Goal: Book appointment/travel/reservation

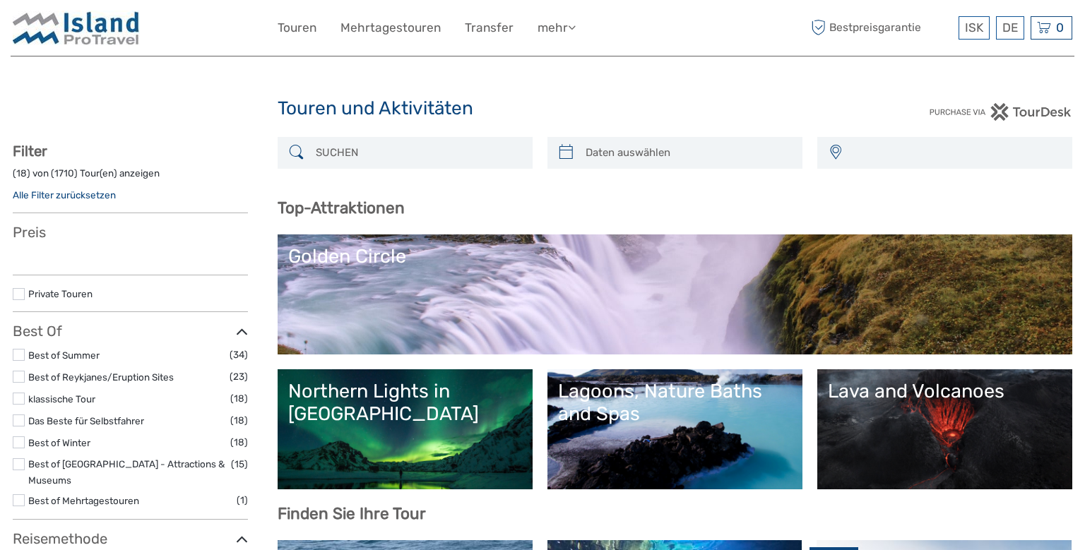
select select
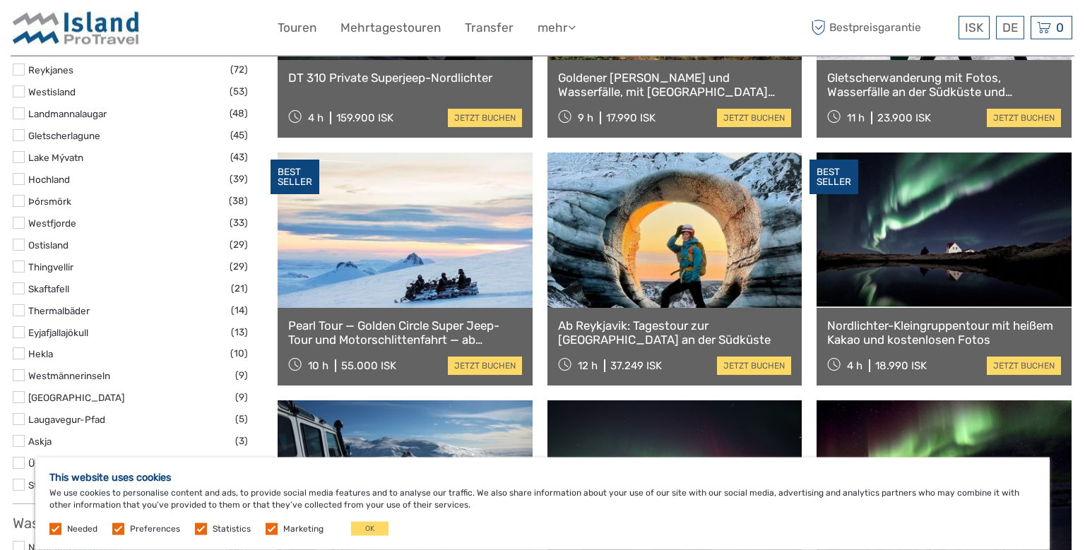
scroll to position [877, 0]
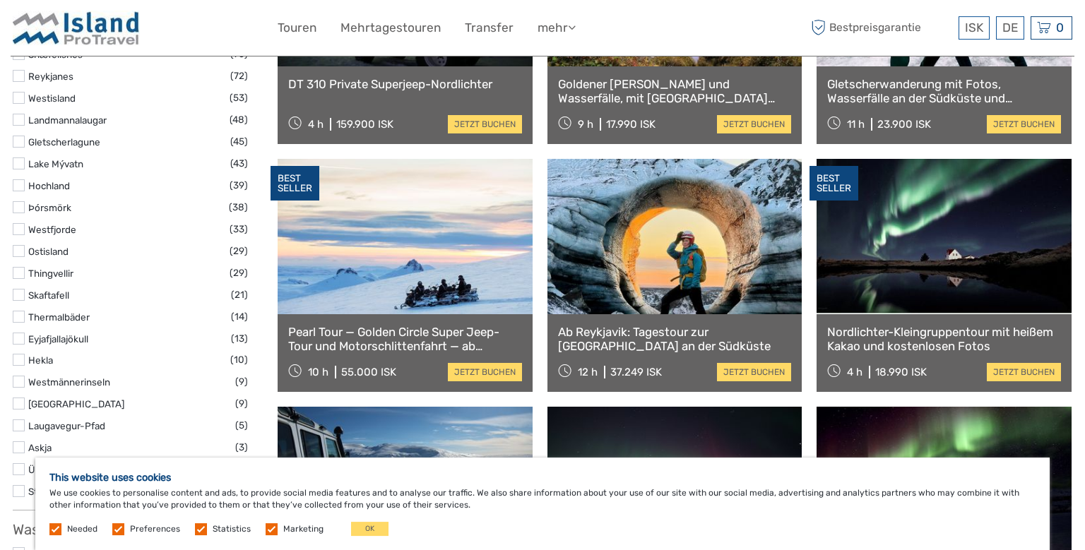
click at [402, 335] on link "Pearl Tour — Golden Circle Super Jeep-Tour und Motorschlittenfahrt — ab [GEOGRA…" at bounding box center [405, 339] width 234 height 29
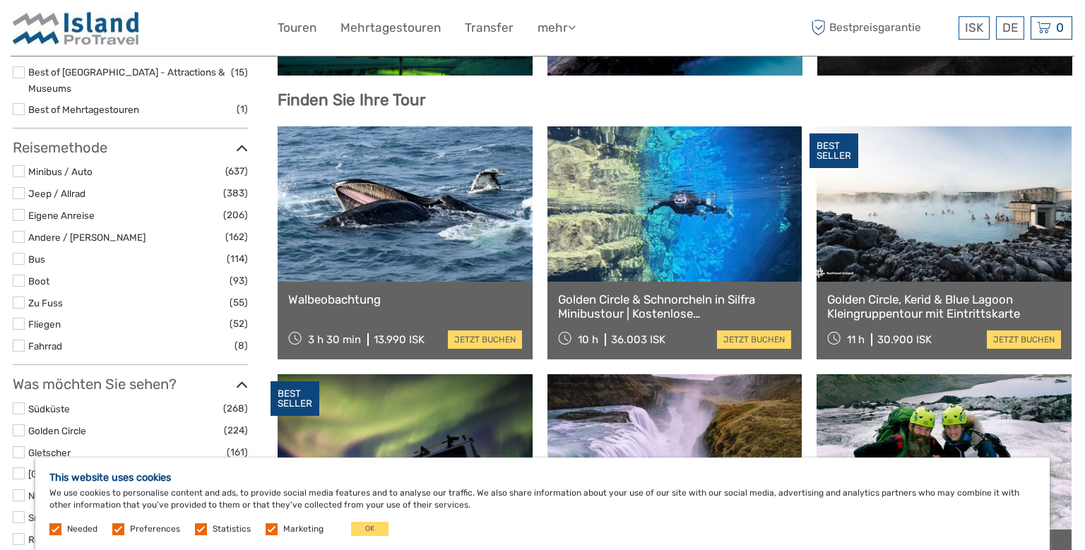
scroll to position [420, 0]
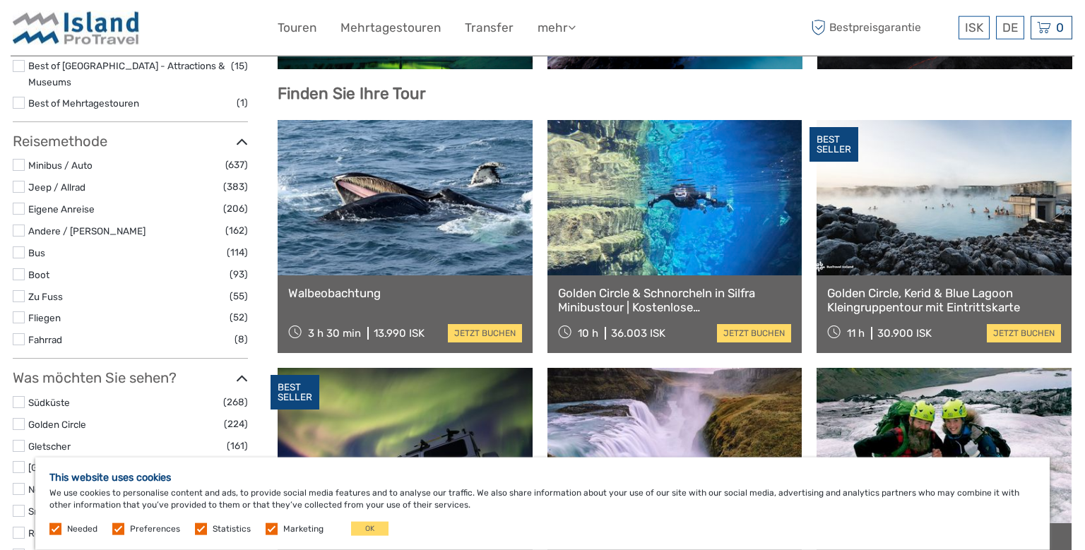
click at [335, 291] on link "Walbeobachtung" at bounding box center [405, 293] width 234 height 14
click at [53, 419] on link "Golden Circle" at bounding box center [57, 424] width 58 height 11
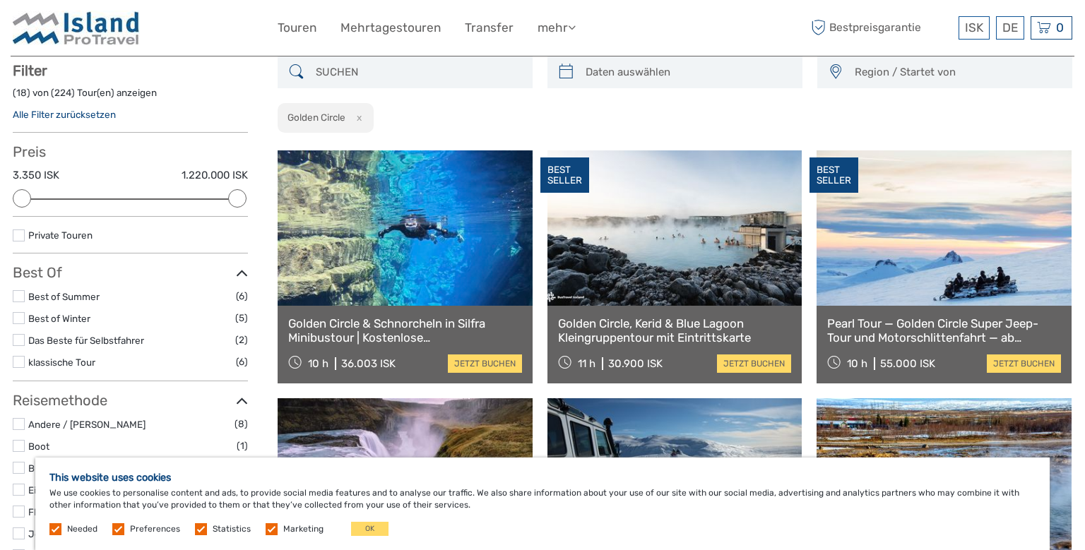
scroll to position [80, 0]
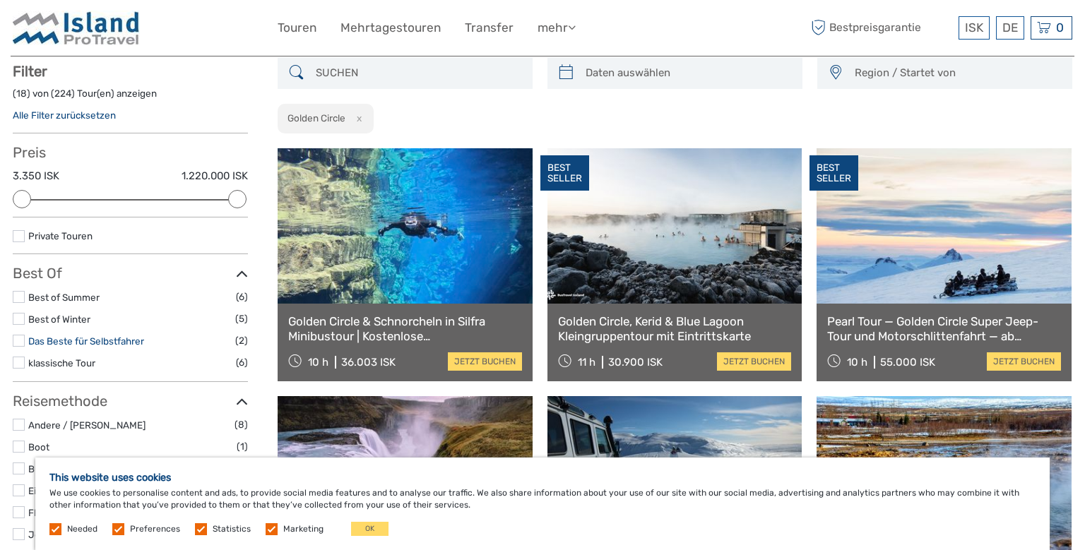
click at [30, 341] on link "Das Beste für Selbstfahrer" at bounding box center [86, 340] width 116 height 11
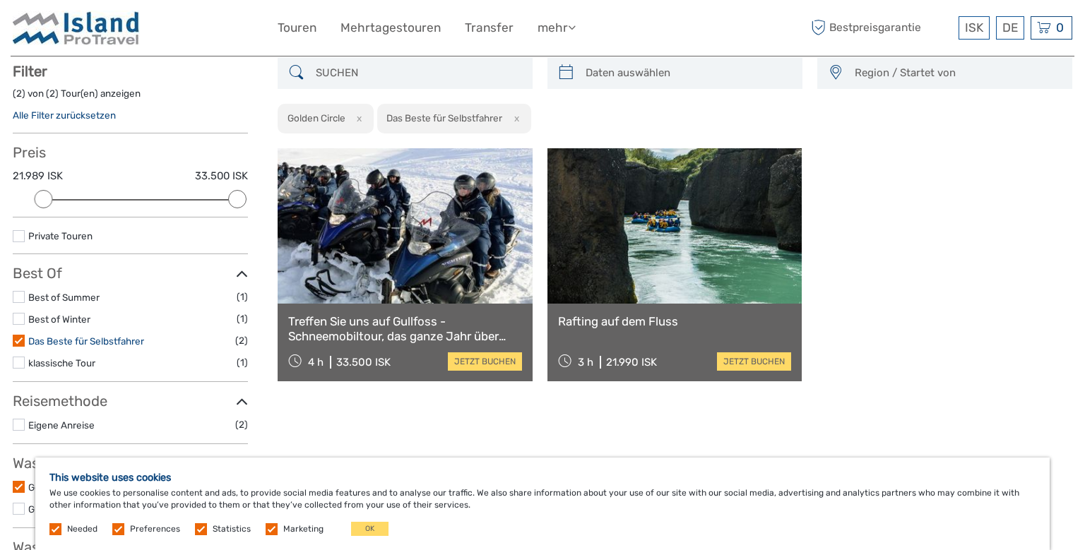
click at [30, 338] on link "Das Beste für Selbstfahrer" at bounding box center [86, 340] width 116 height 11
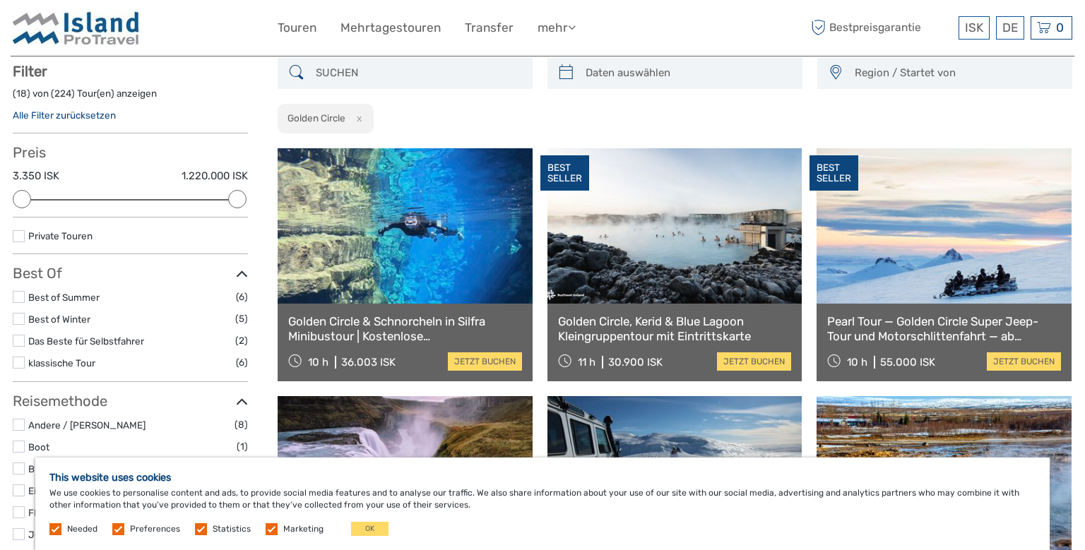
scroll to position [117, 0]
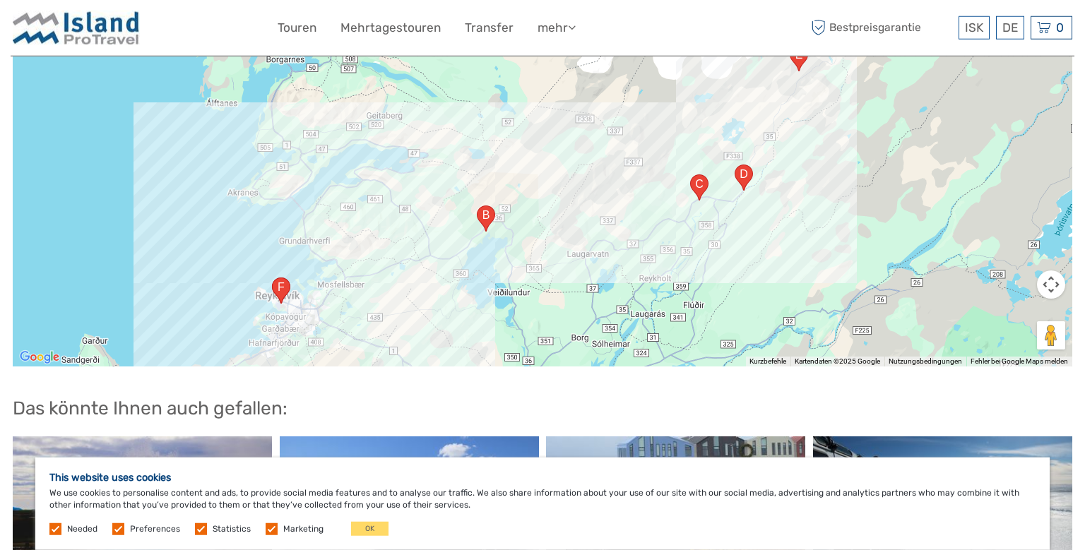
scroll to position [1570, 0]
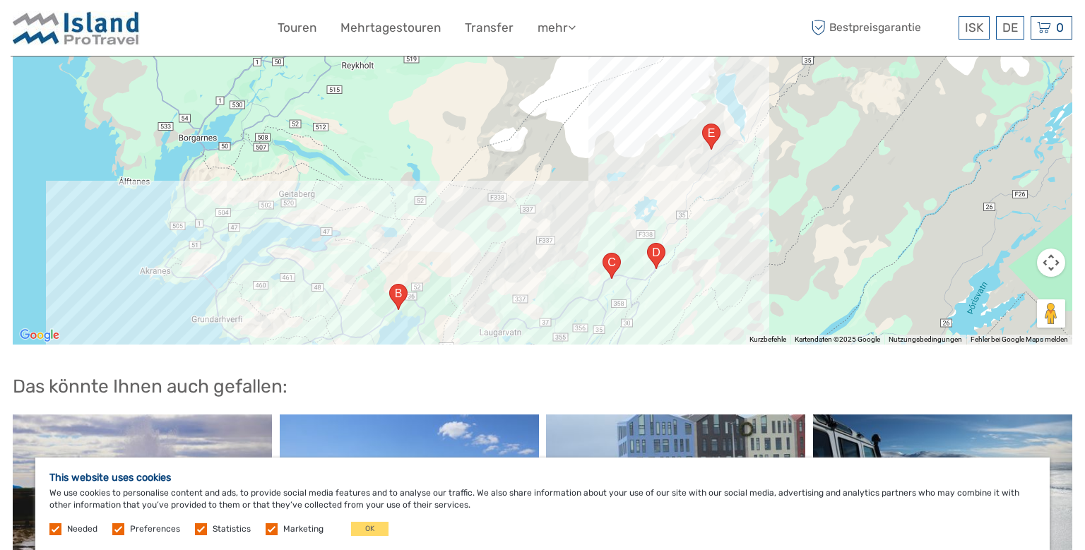
drag, startPoint x: 974, startPoint y: 256, endPoint x: 887, endPoint y: 359, distance: 134.7
click at [887, 345] on div at bounding box center [542, 168] width 1059 height 353
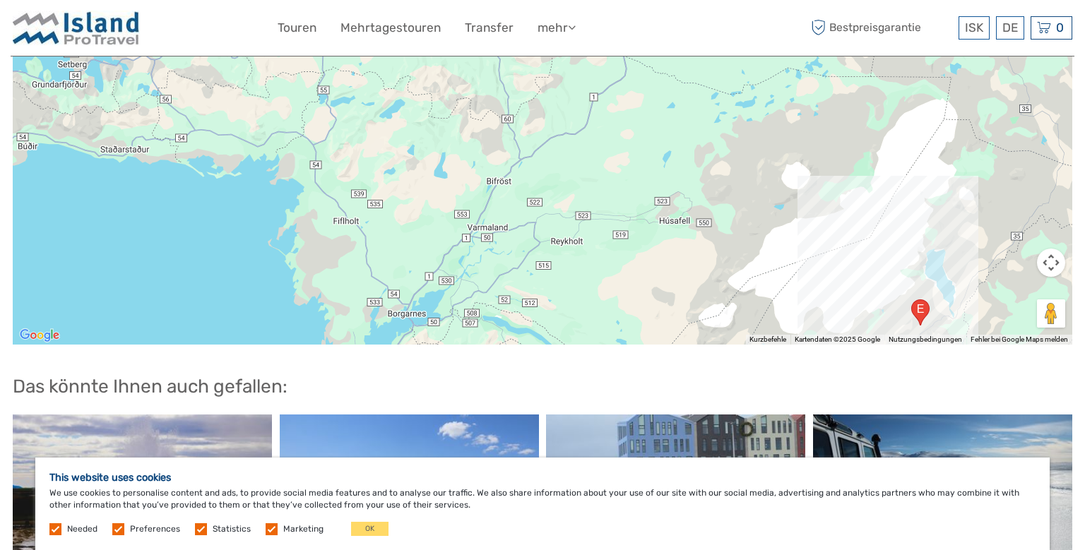
drag, startPoint x: 467, startPoint y: 137, endPoint x: 682, endPoint y: 306, distance: 273.6
click at [682, 306] on div at bounding box center [542, 168] width 1059 height 353
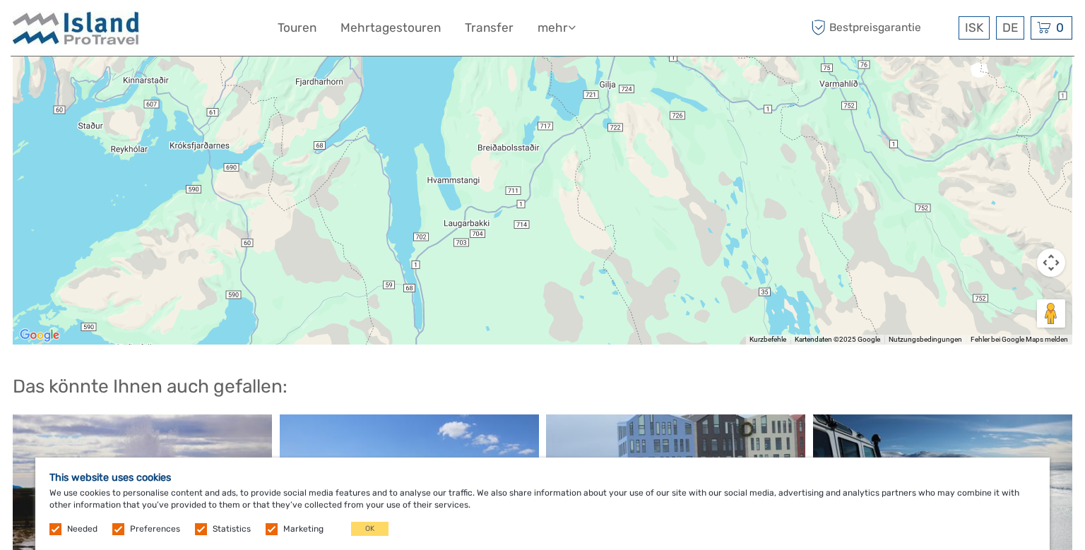
drag, startPoint x: 510, startPoint y: 145, endPoint x: 285, endPoint y: 503, distance: 422.6
click at [306, 345] on div at bounding box center [542, 168] width 1059 height 353
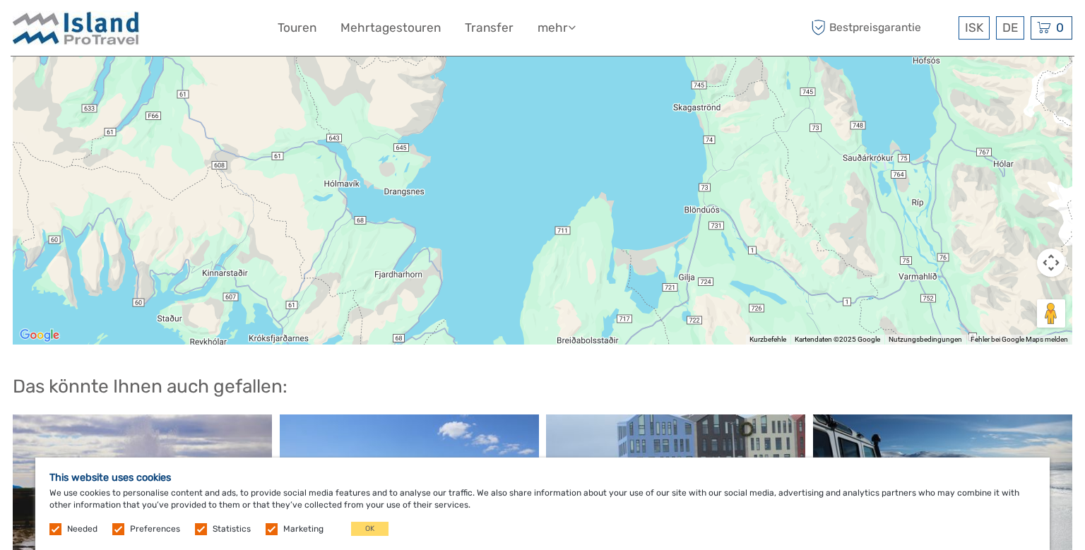
drag, startPoint x: 232, startPoint y: 312, endPoint x: 313, endPoint y: 507, distance: 210.9
click at [313, 345] on div "← Nach links → Nach rechts ↑ Nach oben ↓ Nach unten + Heranzoomen - Herauszoome…" at bounding box center [542, 168] width 1059 height 353
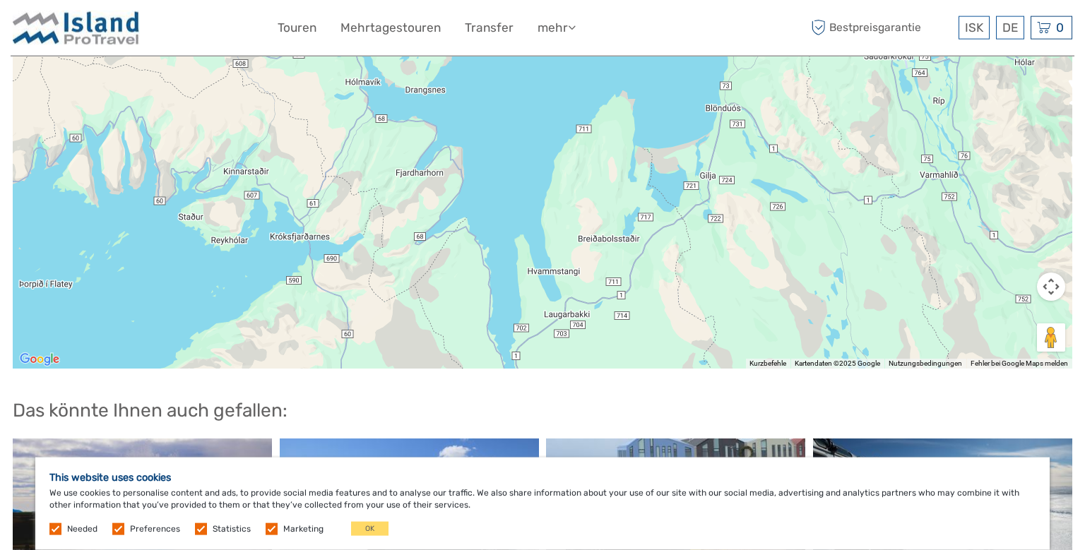
drag, startPoint x: 407, startPoint y: 170, endPoint x: 399, endPoint y: -5, distance: 175.3
click at [399, 16] on div at bounding box center [542, 192] width 1059 height 353
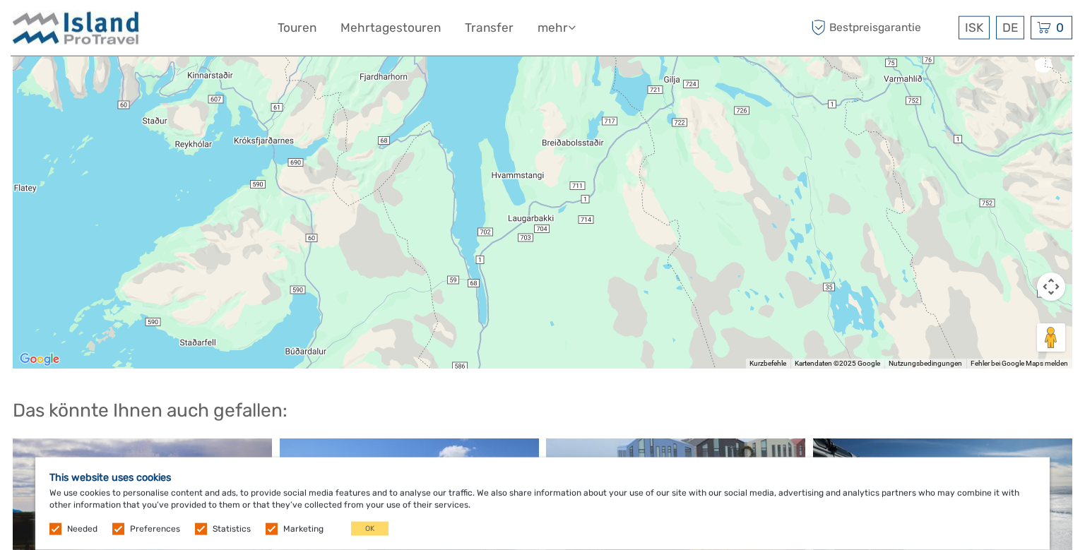
scroll to position [1537, 0]
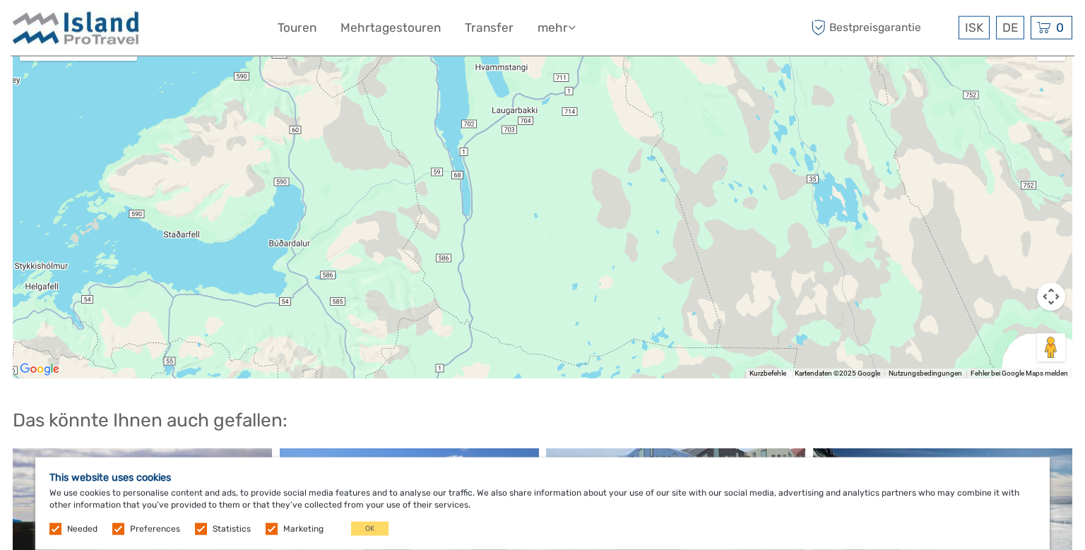
drag, startPoint x: 545, startPoint y: 191, endPoint x: 534, endPoint y: 122, distance: 70.1
click at [535, 124] on div at bounding box center [542, 201] width 1059 height 353
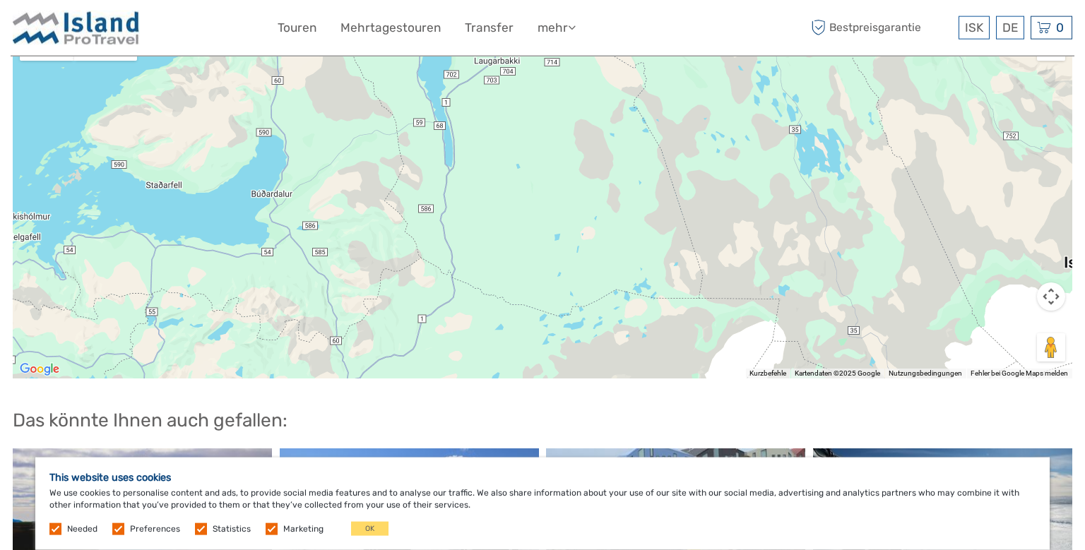
drag, startPoint x: 469, startPoint y: 226, endPoint x: 409, endPoint y: 102, distance: 138.0
click at [409, 102] on div at bounding box center [542, 201] width 1059 height 353
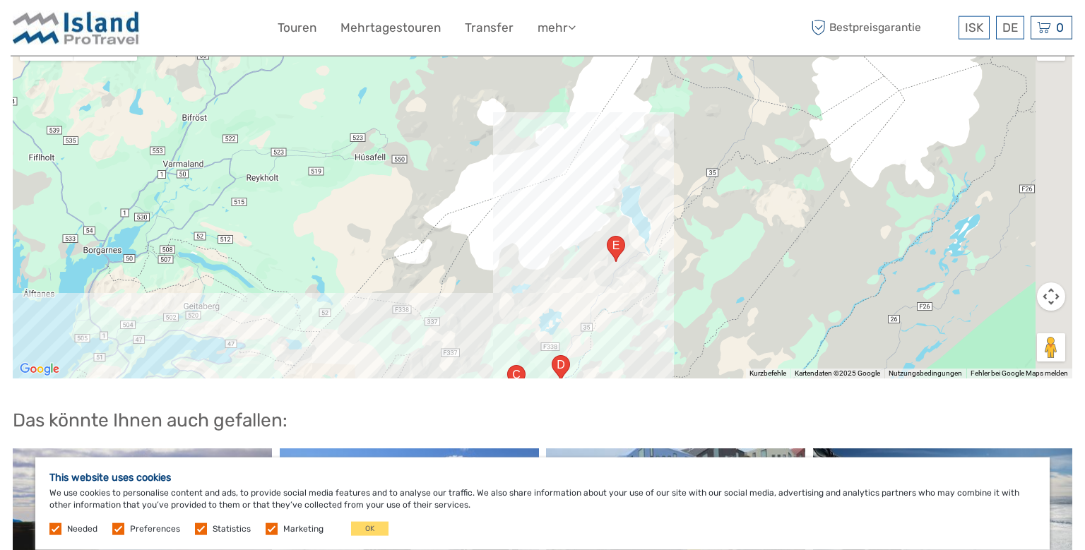
drag, startPoint x: 506, startPoint y: 78, endPoint x: 498, endPoint y: 68, distance: 13.0
click at [498, 65] on div at bounding box center [542, 201] width 1059 height 353
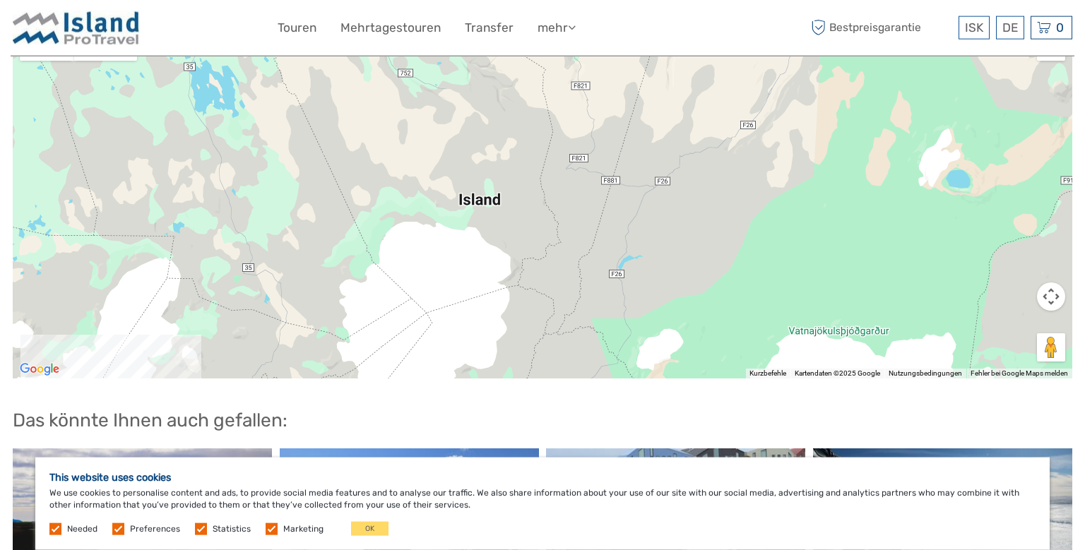
drag, startPoint x: 648, startPoint y: 157, endPoint x: 318, endPoint y: 480, distance: 462.4
click at [318, 378] on div at bounding box center [542, 201] width 1059 height 353
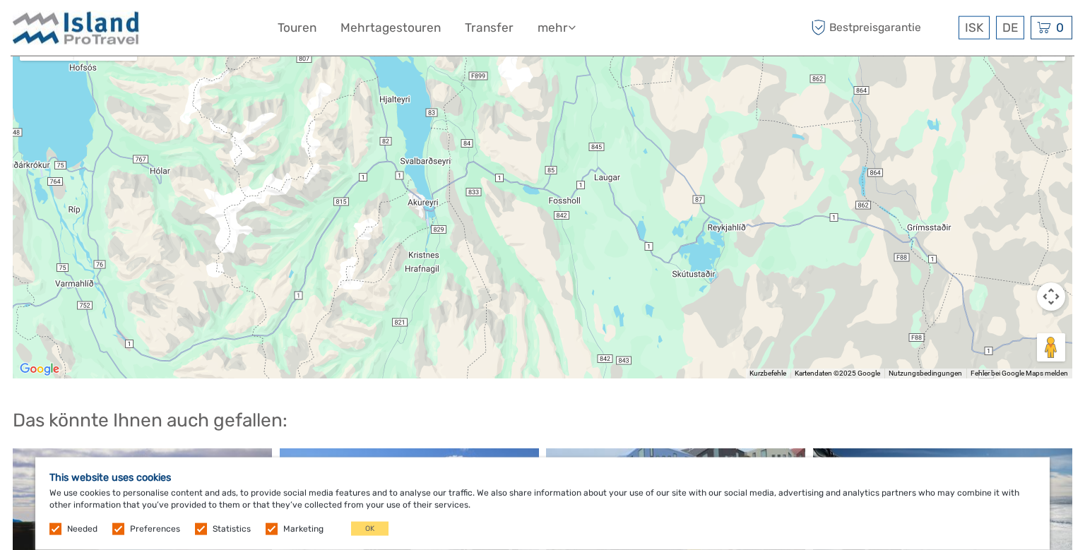
drag, startPoint x: 698, startPoint y: 163, endPoint x: 561, endPoint y: 550, distance: 410.3
click at [561, 378] on div at bounding box center [542, 201] width 1059 height 353
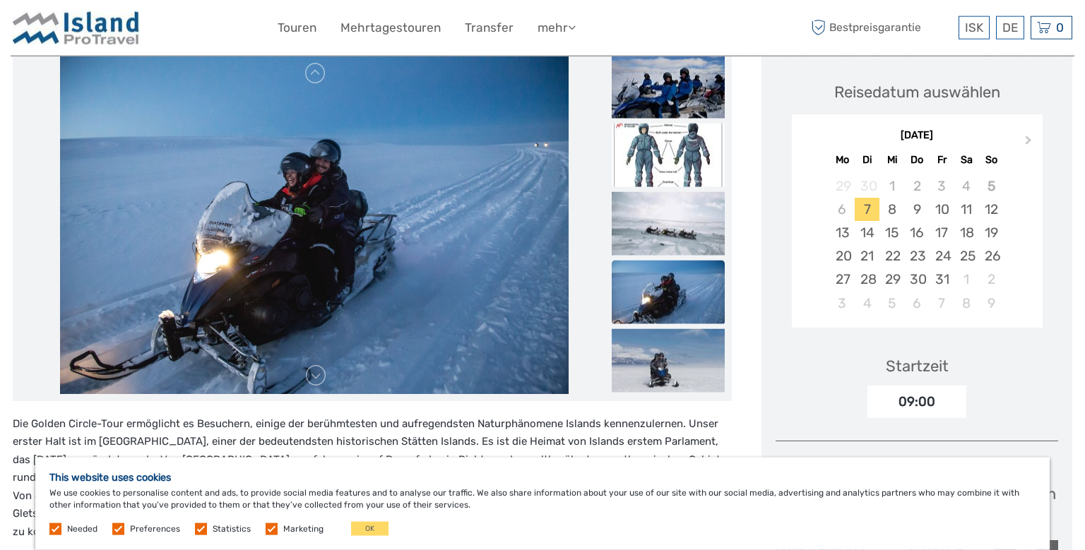
scroll to position [0, 0]
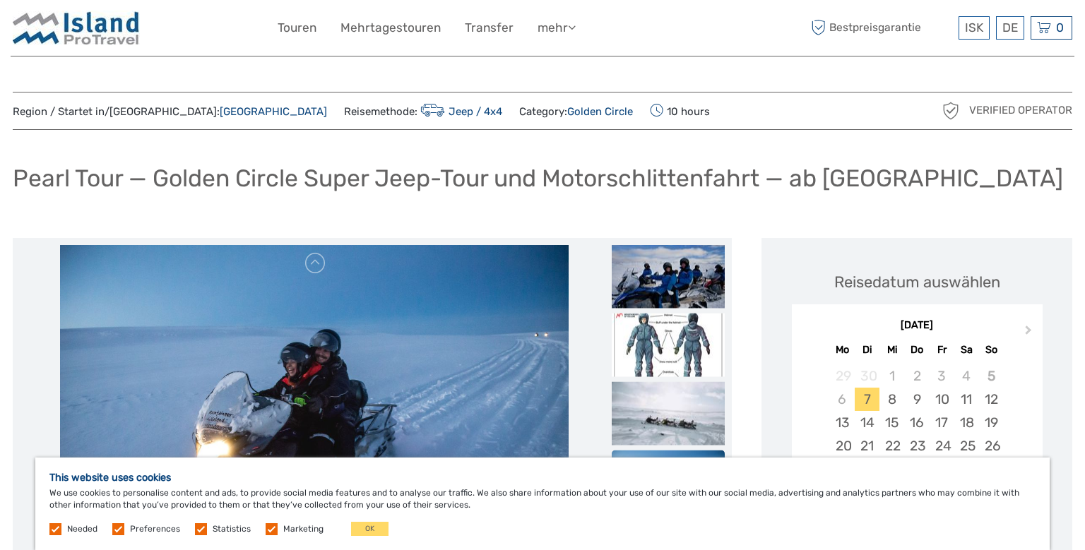
drag, startPoint x: 515, startPoint y: 203, endPoint x: 925, endPoint y: 57, distance: 435.5
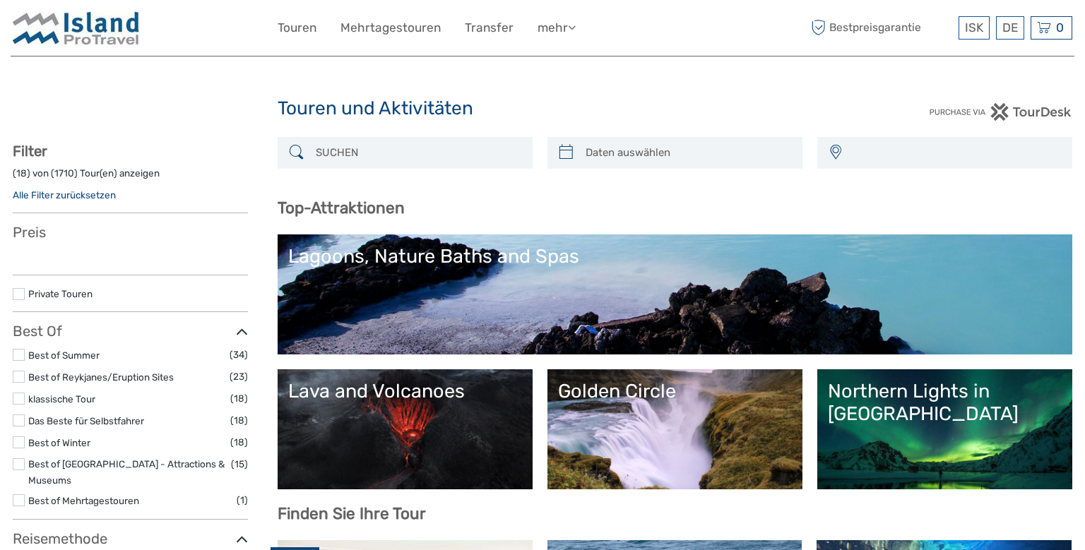
select select
